Goal: Task Accomplishment & Management: Manage account settings

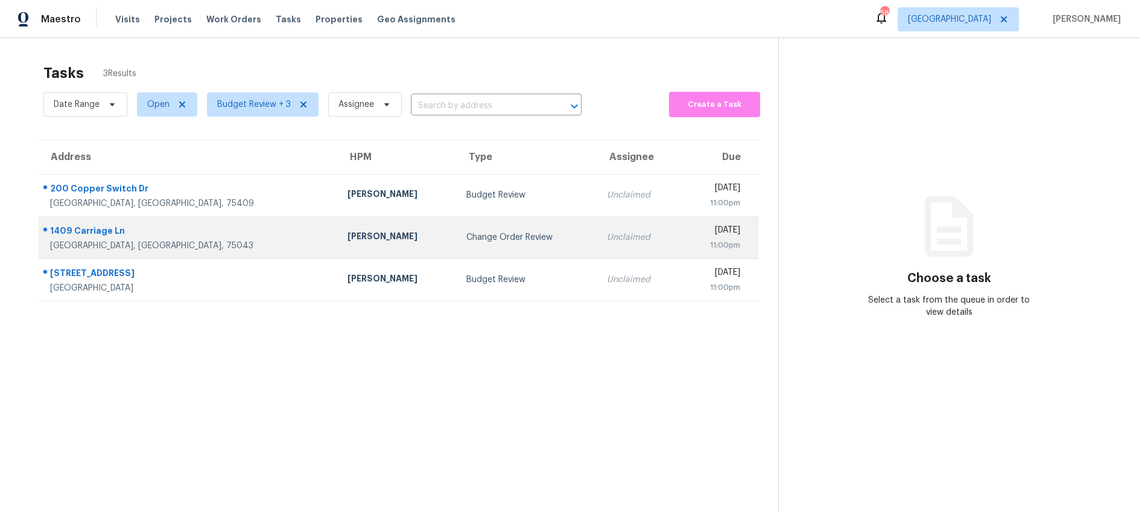
click at [492, 236] on div "Change Order Review" at bounding box center [527, 237] width 121 height 12
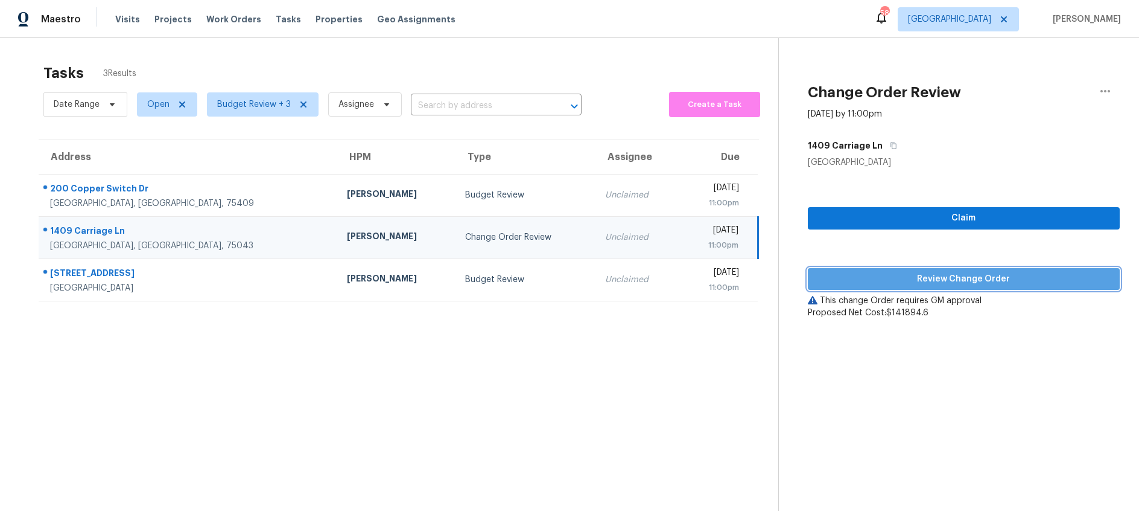
click at [895, 282] on span "Review Change Order" at bounding box center [964, 279] width 293 height 15
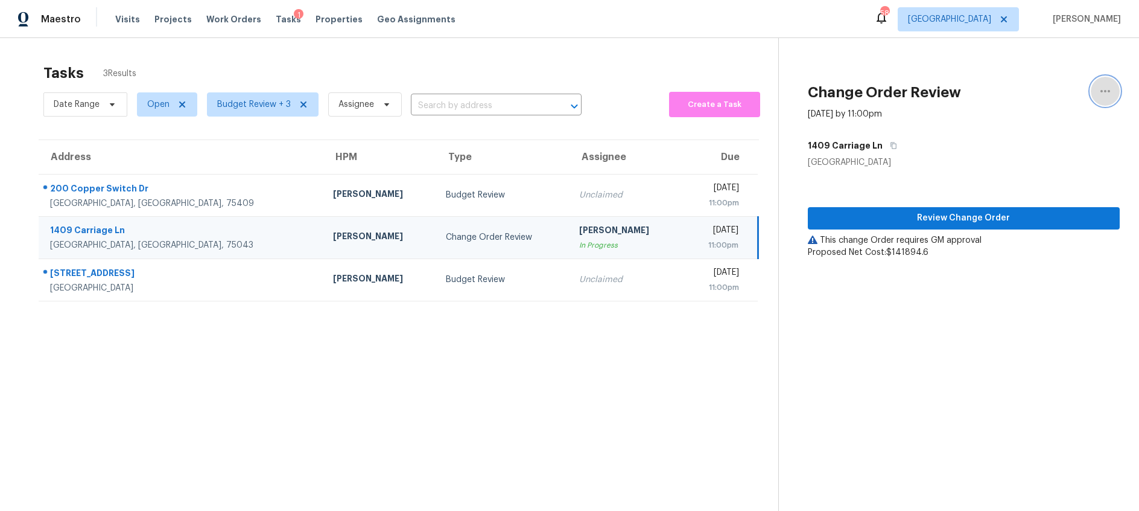
click at [1108, 91] on icon "button" at bounding box center [1106, 91] width 10 height 2
click at [1036, 73] on div "Cancel this task" at bounding box center [1037, 75] width 94 height 12
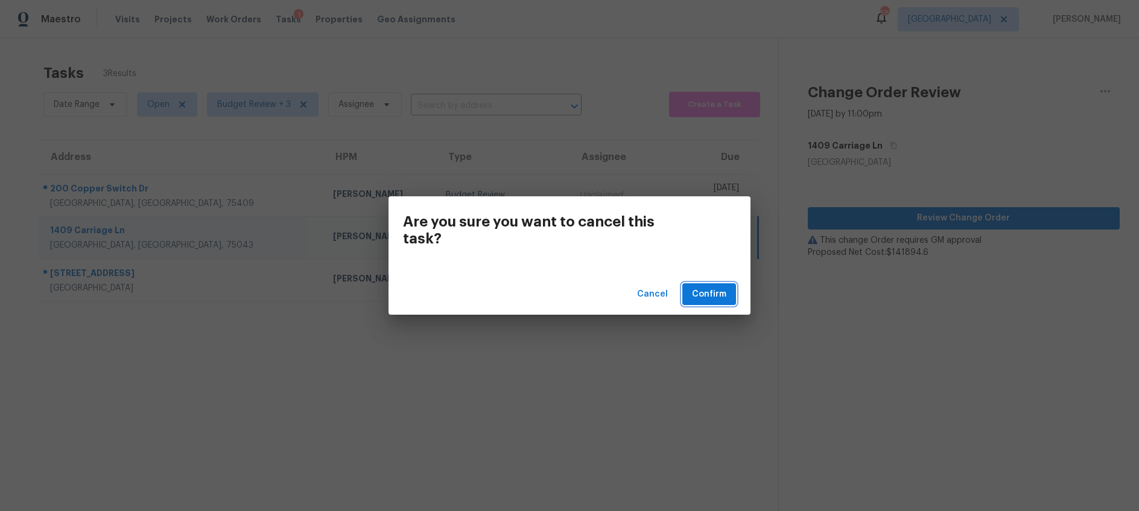
click at [715, 294] on span "Confirm" at bounding box center [709, 294] width 34 height 15
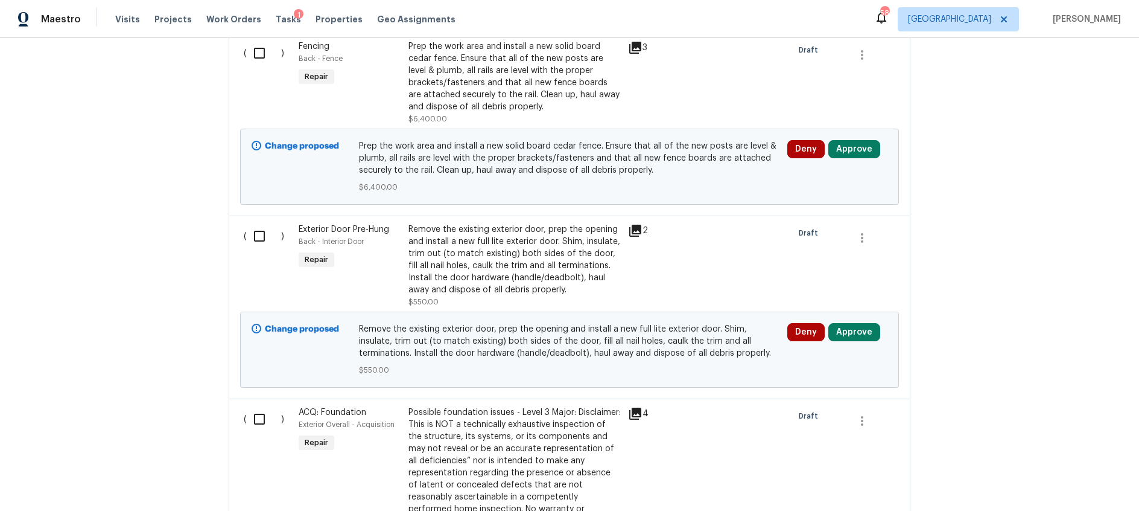
scroll to position [196, 0]
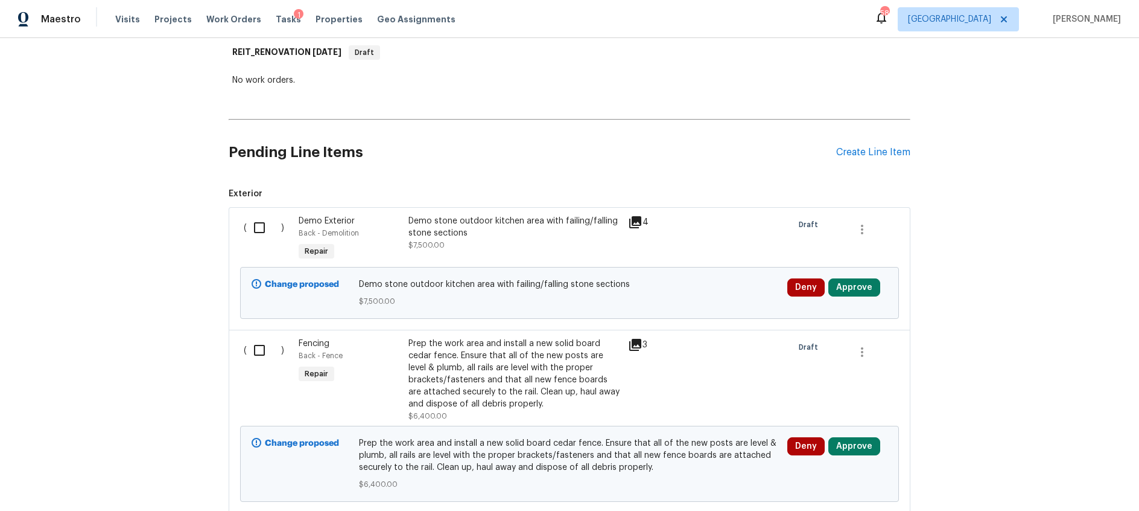
click at [636, 221] on icon at bounding box center [635, 222] width 12 height 12
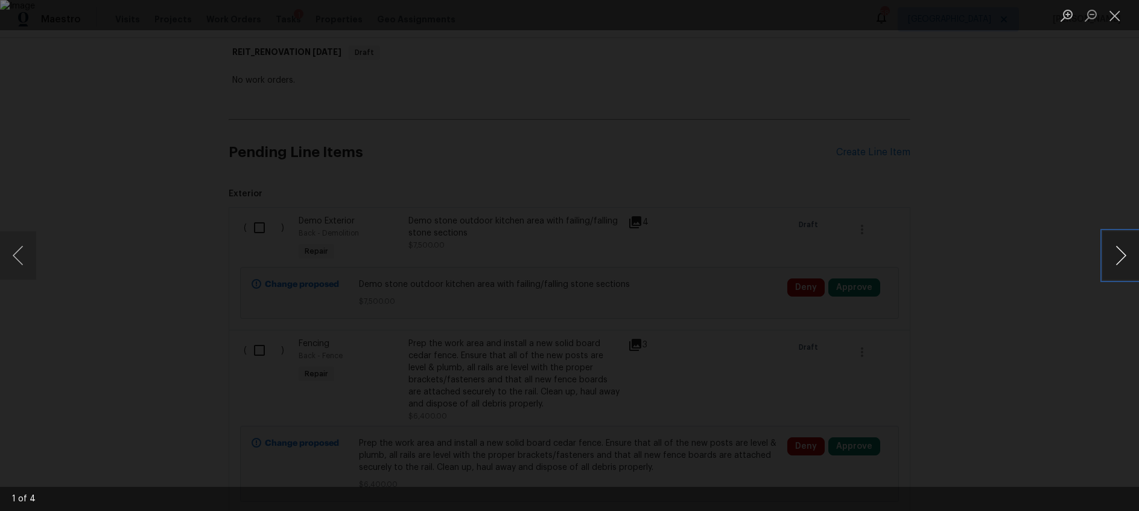
click at [1121, 257] on button "Next image" at bounding box center [1121, 255] width 36 height 48
click at [1119, 18] on button "Close lightbox" at bounding box center [1115, 15] width 24 height 21
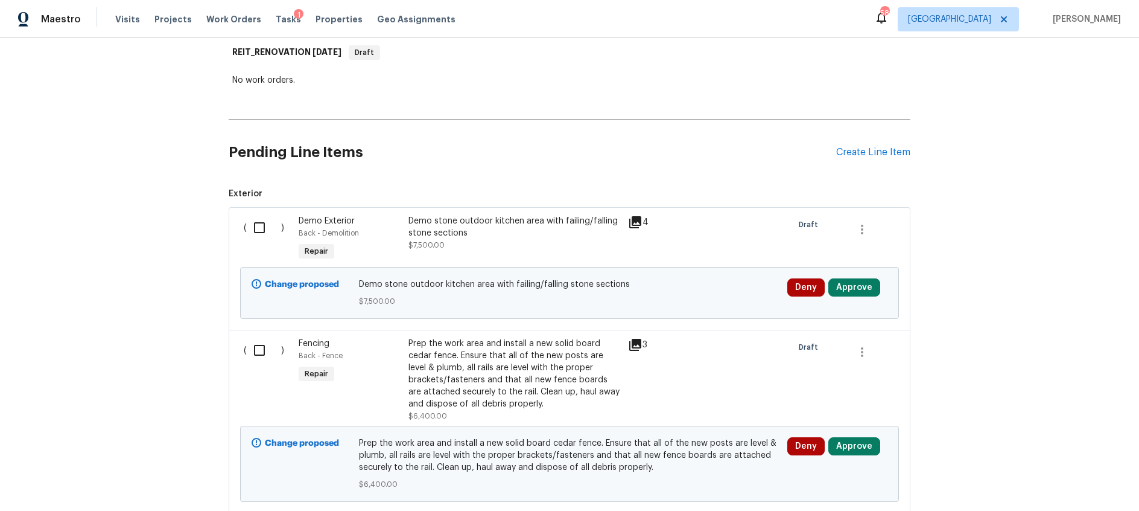
scroll to position [0, 0]
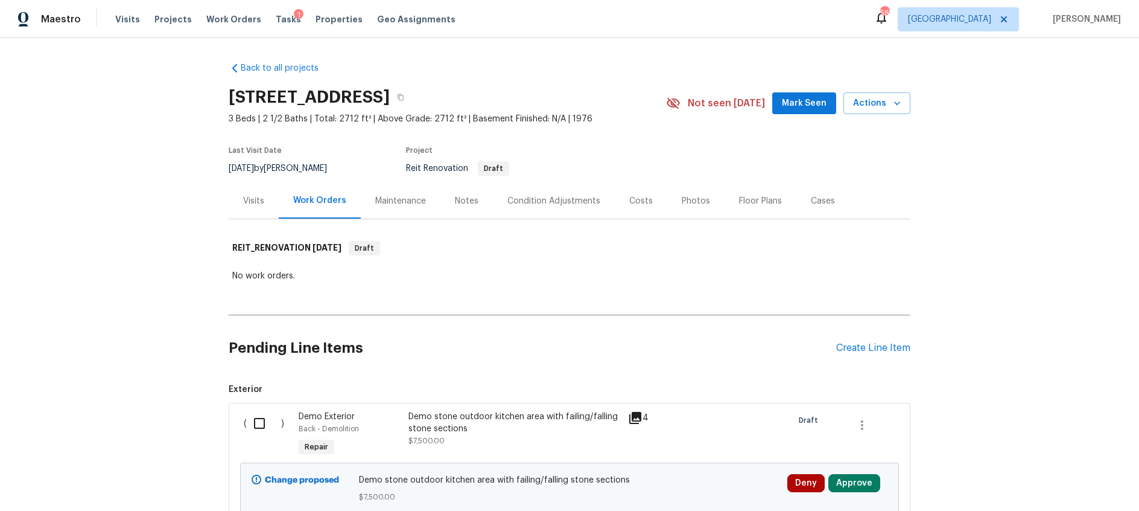
click at [632, 205] on div "Costs" at bounding box center [641, 201] width 24 height 12
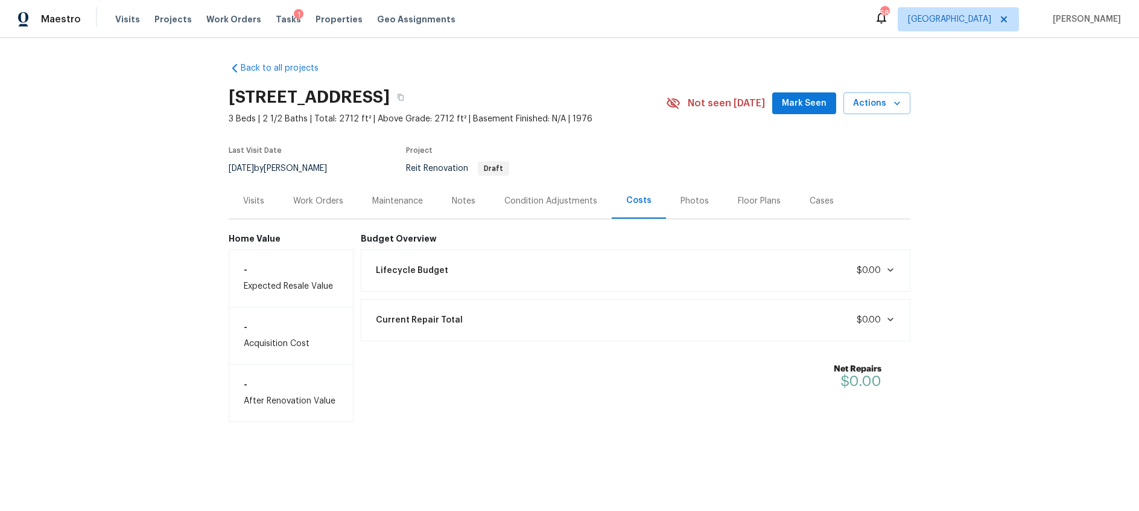
click at [537, 202] on div "Condition Adjustments" at bounding box center [551, 201] width 93 height 12
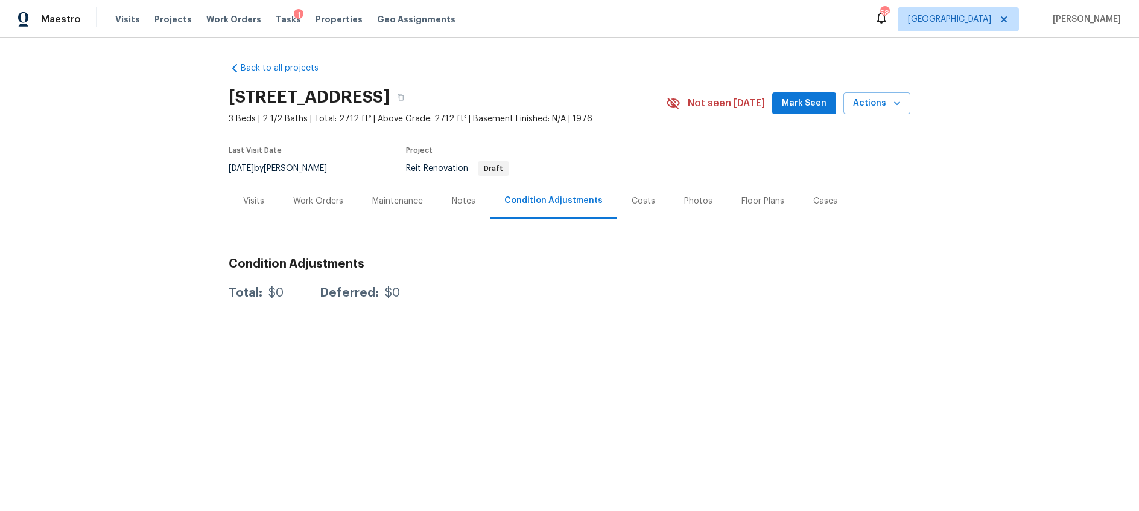
click at [319, 204] on div "Work Orders" at bounding box center [318, 201] width 50 height 12
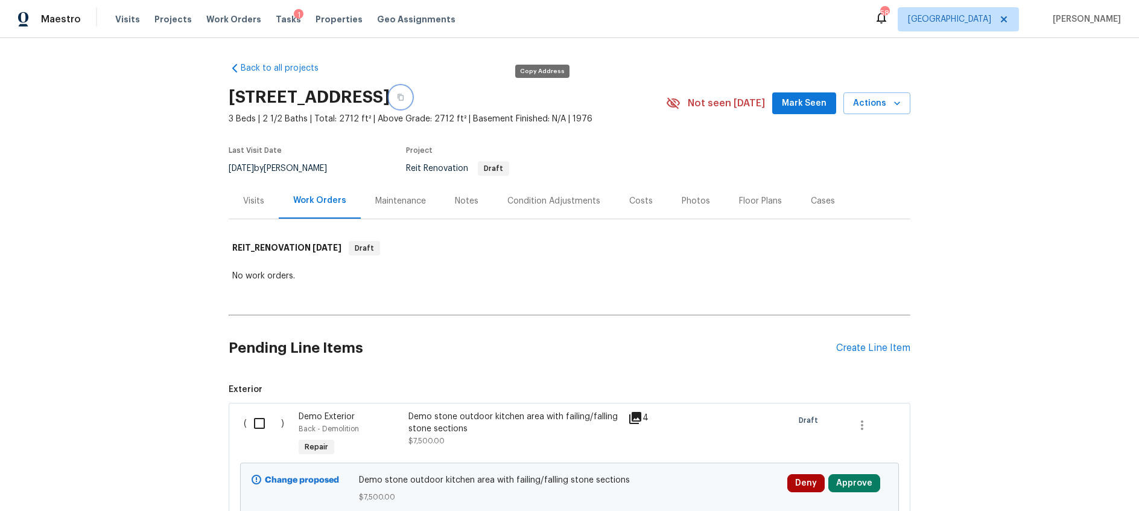
click at [404, 96] on icon "button" at bounding box center [400, 97] width 7 height 7
